Goal: Task Accomplishment & Management: Use online tool/utility

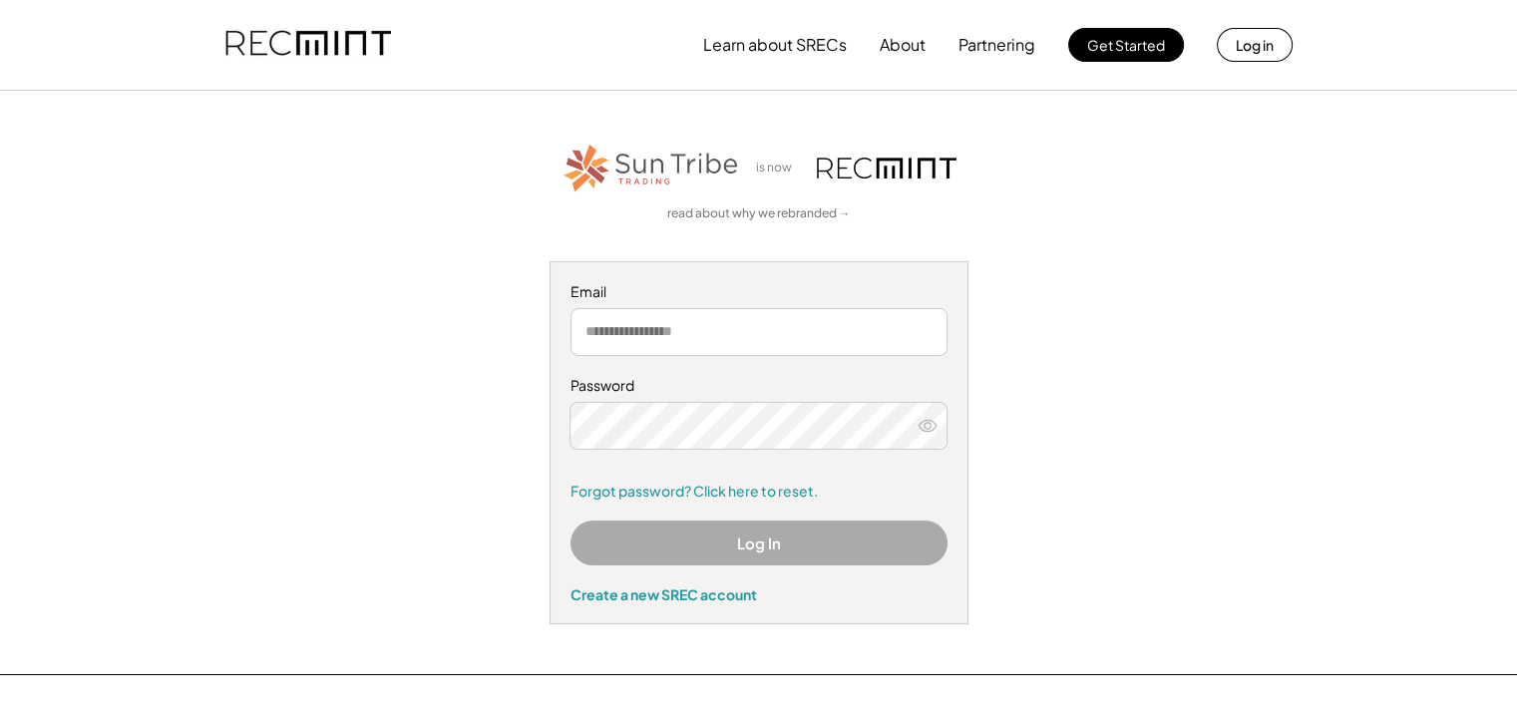
type input "**********"
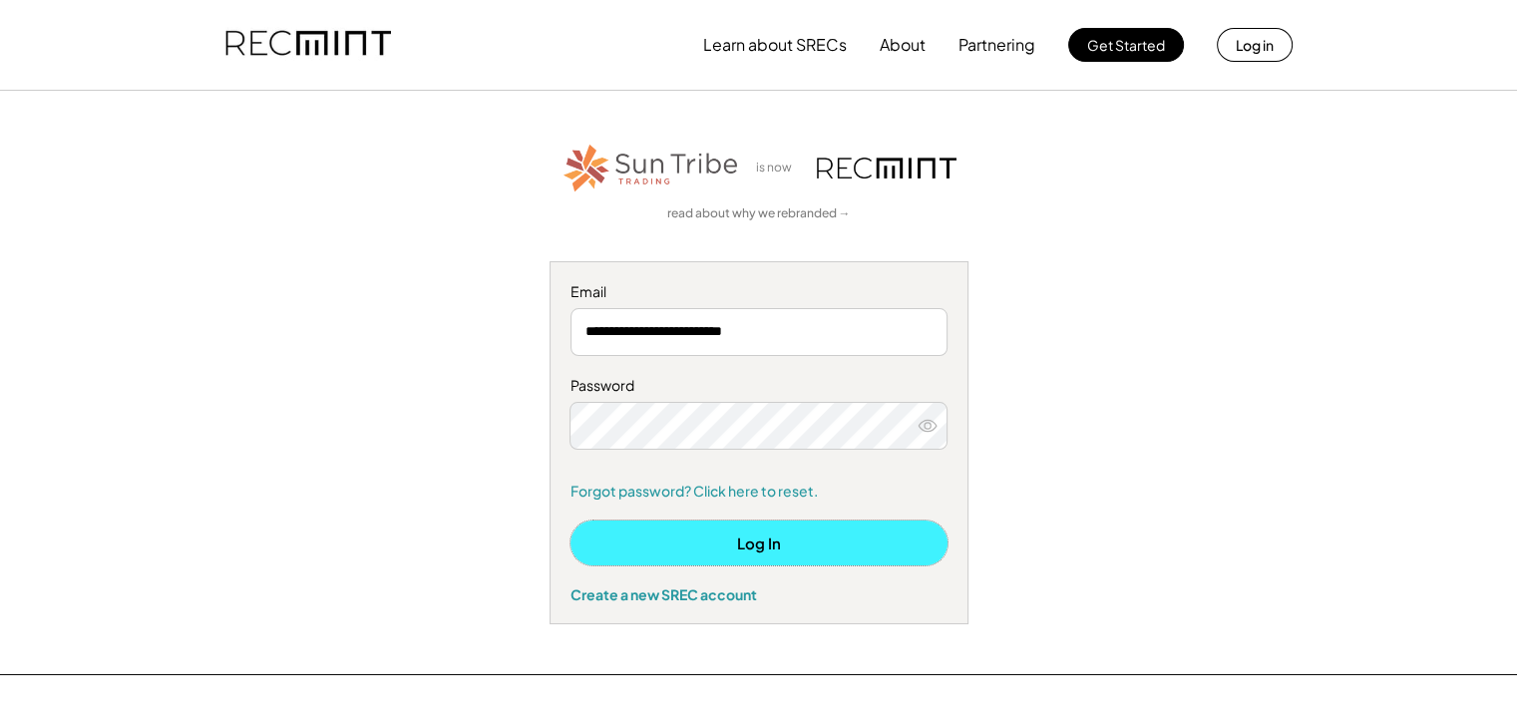
click at [774, 539] on button "Log In" at bounding box center [758, 542] width 377 height 45
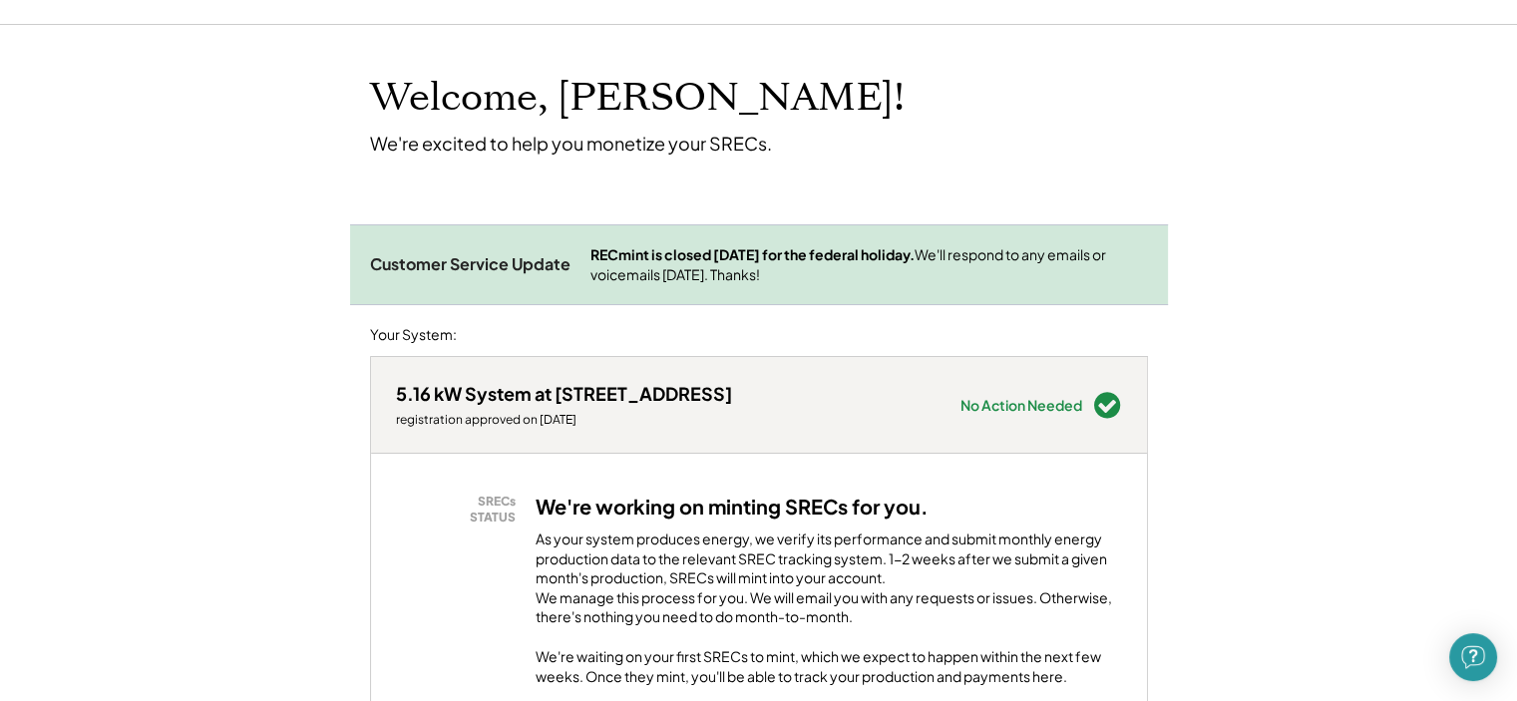
scroll to position [100, 0]
